Goal: Transaction & Acquisition: Purchase product/service

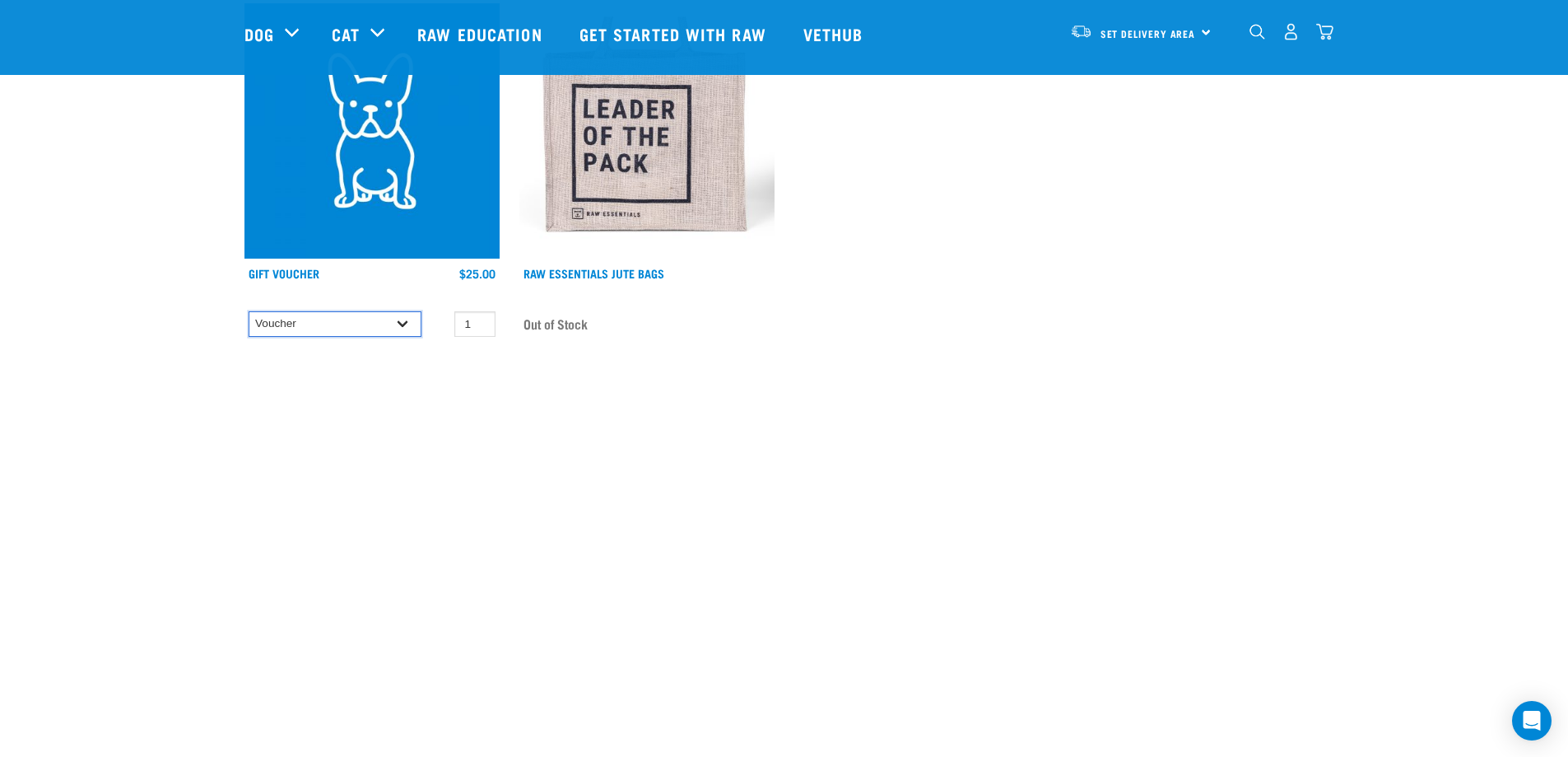
click at [345, 319] on select "Voucher" at bounding box center [334, 324] width 173 height 25
click at [422, 221] on img at bounding box center [372, 131] width 255 height 256
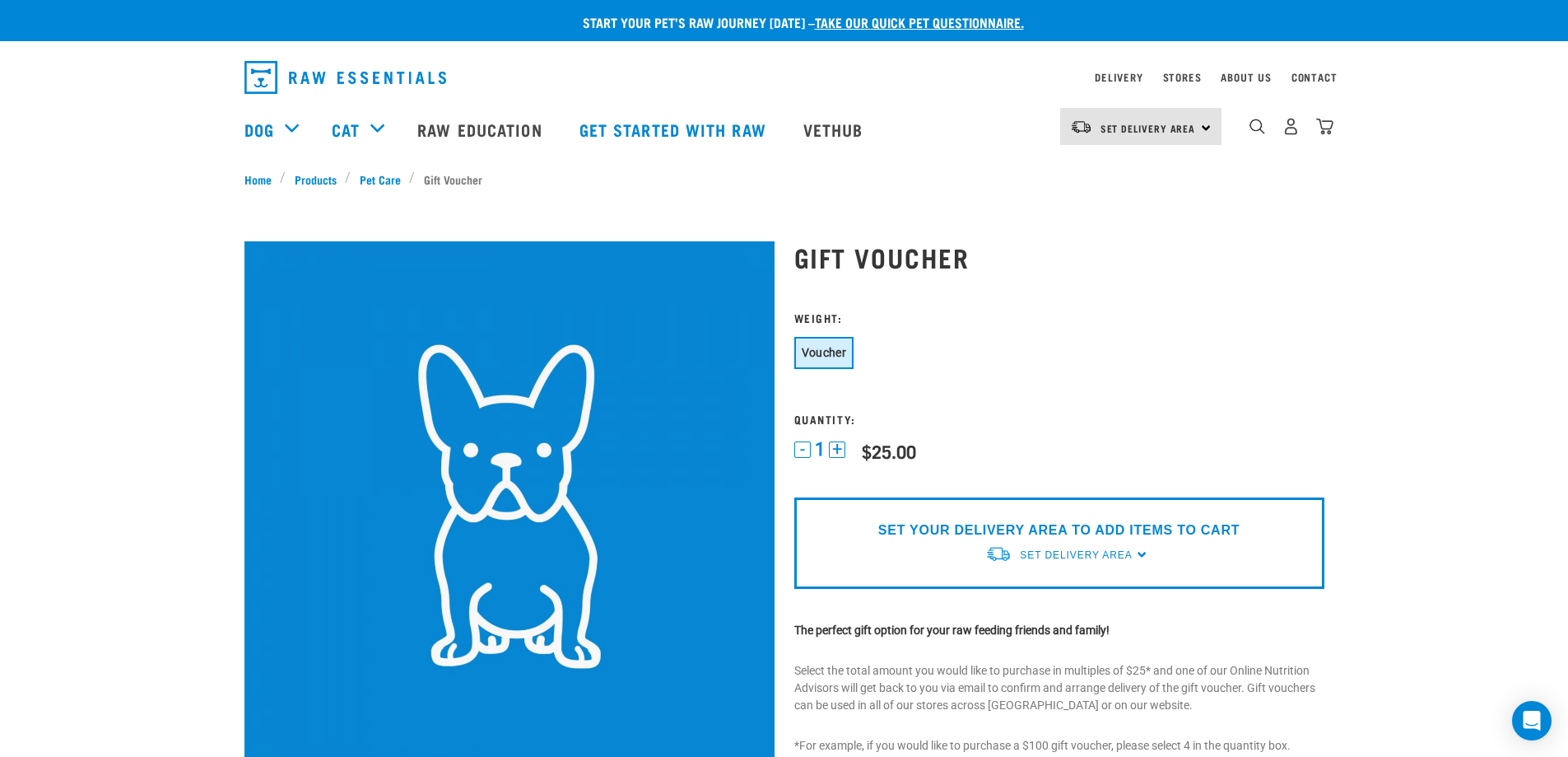
click at [842, 450] on button "+" at bounding box center [837, 449] width 17 height 17
click at [808, 455] on button "-" at bounding box center [802, 449] width 17 height 17
